Goal: Find specific page/section: Find specific page/section

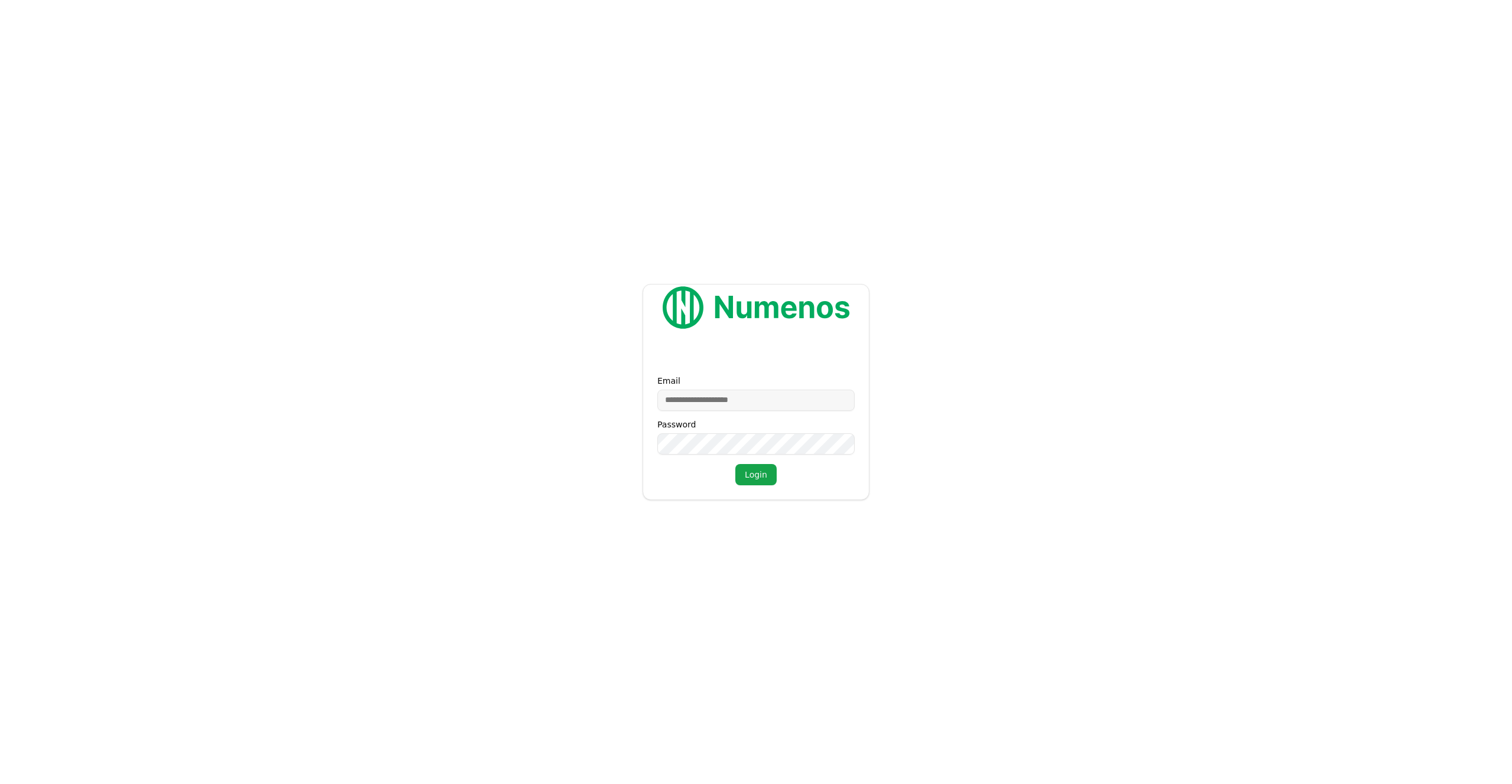
click at [717, 399] on input "Email" at bounding box center [756, 400] width 197 height 21
type input "**********"
click at [757, 479] on button "Login" at bounding box center [756, 474] width 42 height 21
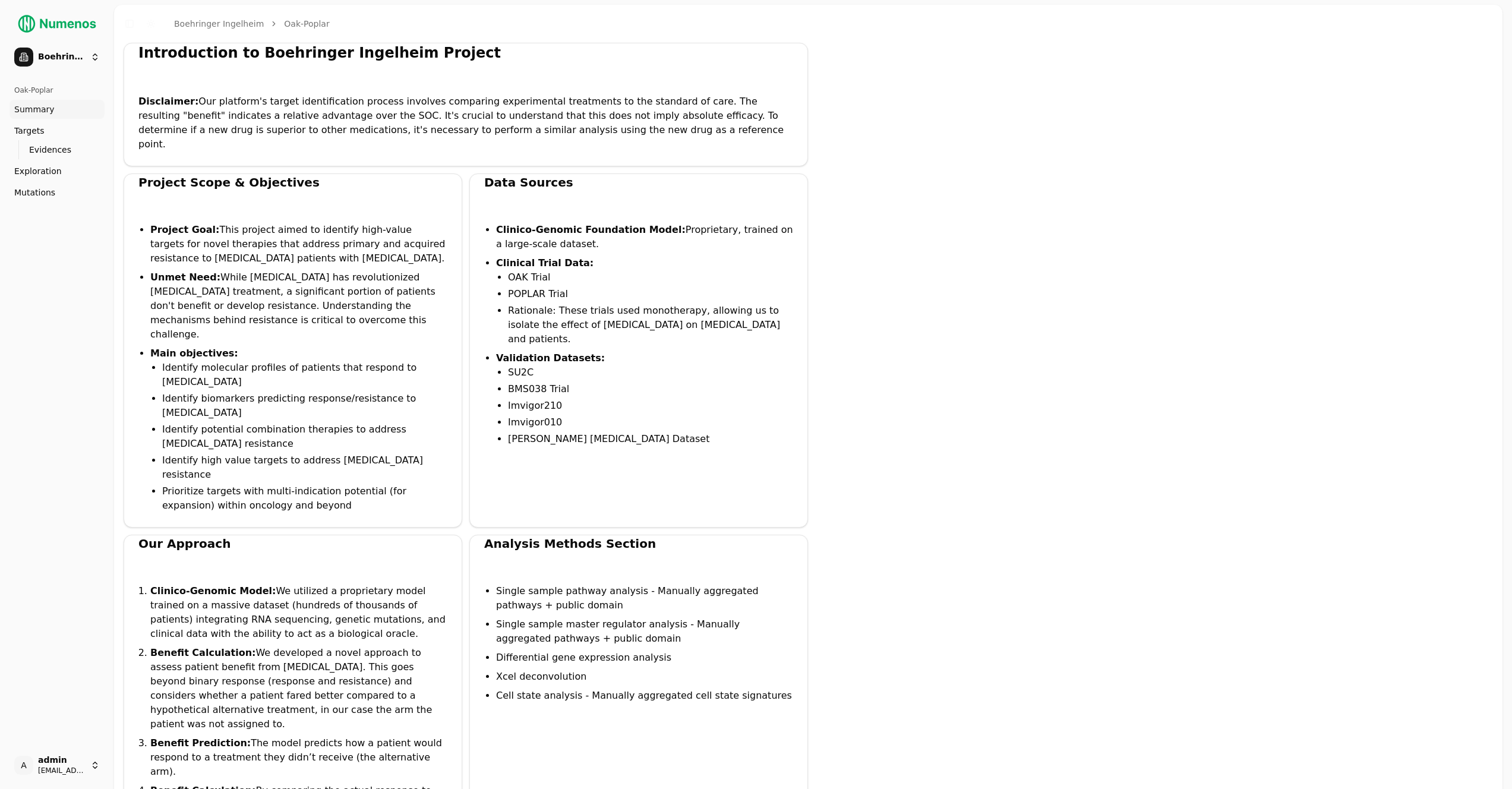
click at [66, 191] on link "Mutations" at bounding box center [57, 193] width 95 height 19
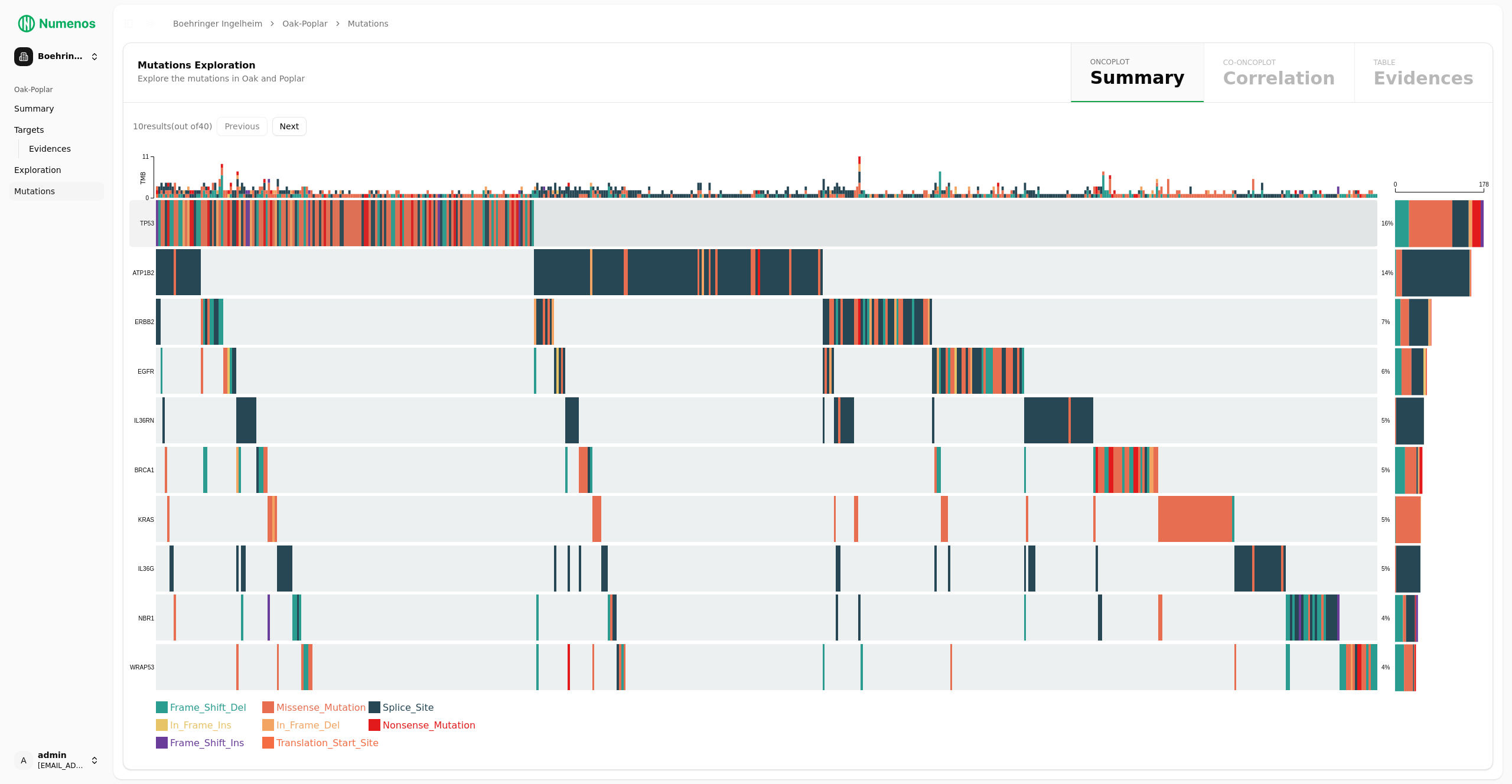
click at [839, 237] on rect at bounding box center [753, 223] width 1248 height 47
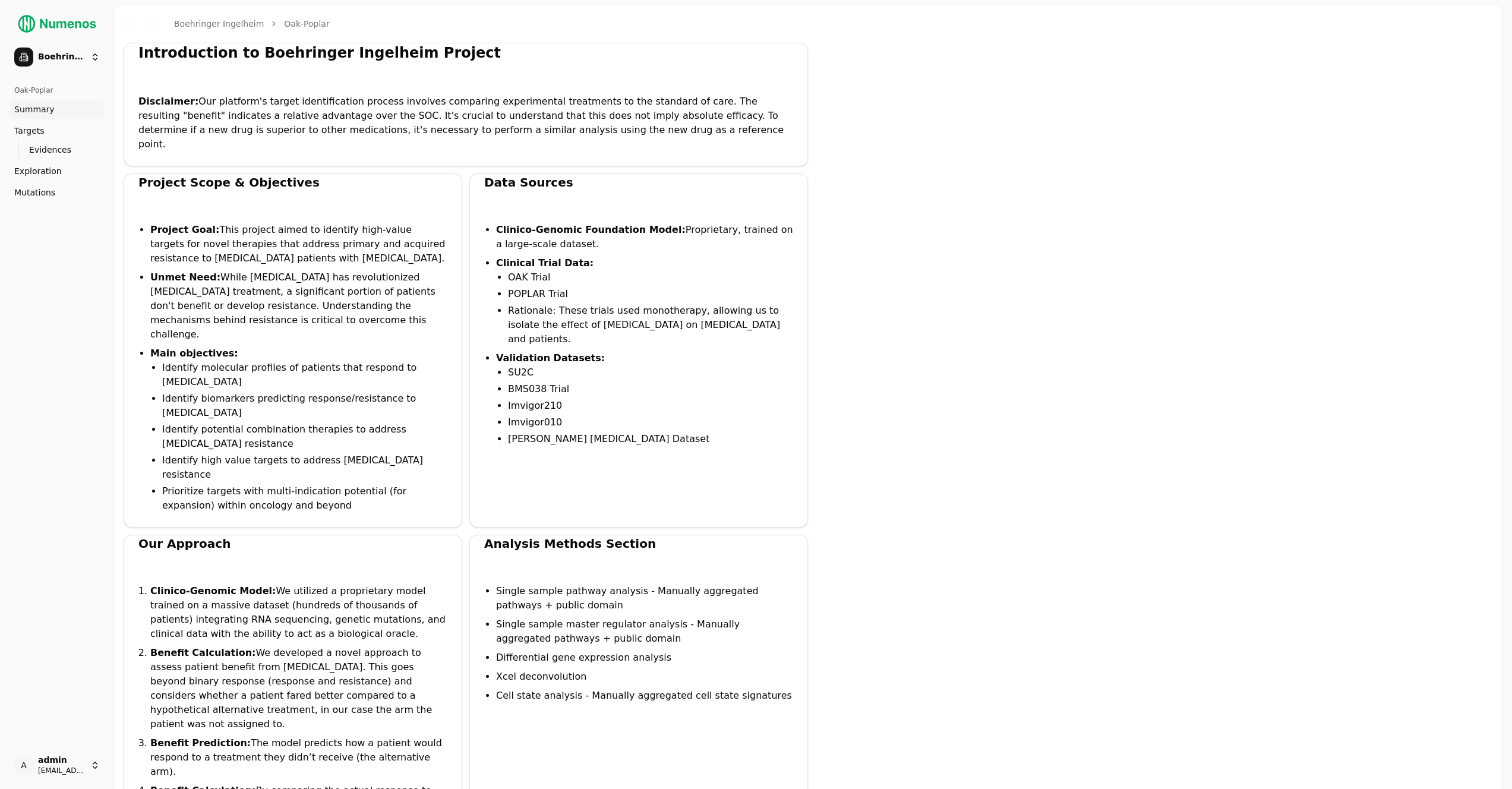
click at [48, 195] on span "Mutations" at bounding box center [35, 193] width 41 height 12
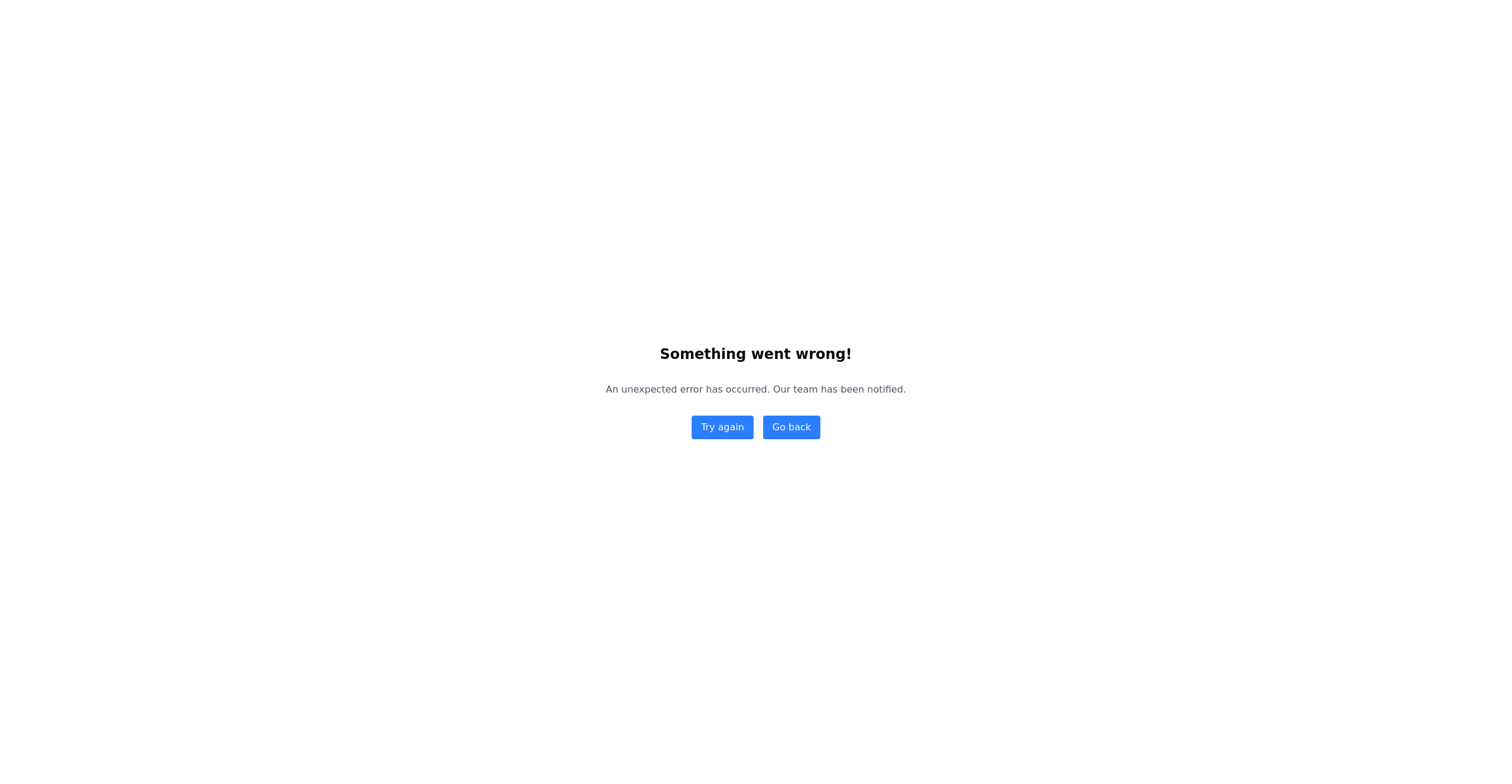
click at [729, 429] on button "Try again" at bounding box center [722, 427] width 62 height 24
